Goal: Task Accomplishment & Management: Use online tool/utility

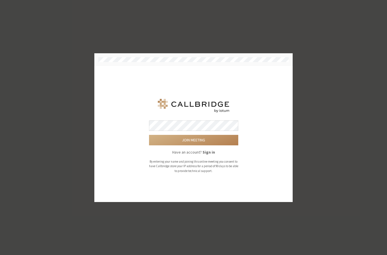
click at [149, 135] on button "Join meeting" at bounding box center [193, 140] width 89 height 10
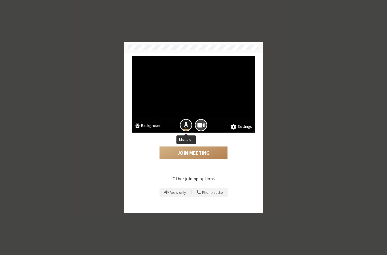
click at [185, 130] on div "Mic is on" at bounding box center [185, 129] width 11 height 1
click at [247, 129] on div "Settings Background" at bounding box center [193, 94] width 123 height 76
click at [243, 125] on button "Settings" at bounding box center [241, 126] width 21 height 6
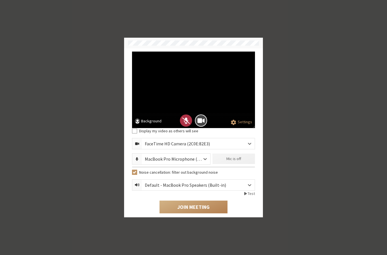
click at [221, 144] on div "FaceTime HD Camera (2C0E:82E3)" at bounding box center [198, 143] width 113 height 11
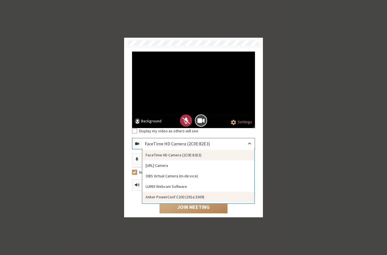
click at [170, 197] on div "Anker PowerConf C200 (291a:3369)" at bounding box center [198, 197] width 112 height 10
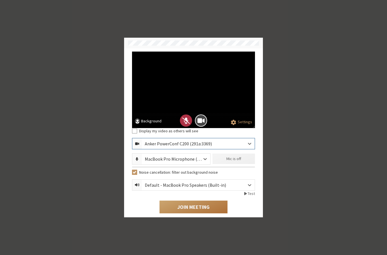
click at [171, 210] on button "Join Meeting" at bounding box center [193, 207] width 68 height 13
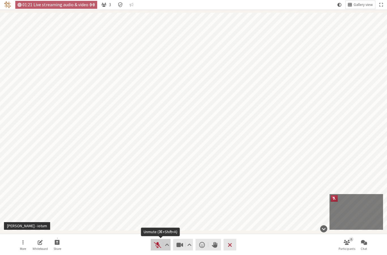
click at [155, 244] on span "Unmute (⌘+Shift+A)" at bounding box center [158, 245] width 8 height 8
click at [155, 244] on span "Mute (⌘+Shift+A)" at bounding box center [158, 245] width 8 height 8
